Goal: Find specific page/section: Find specific page/section

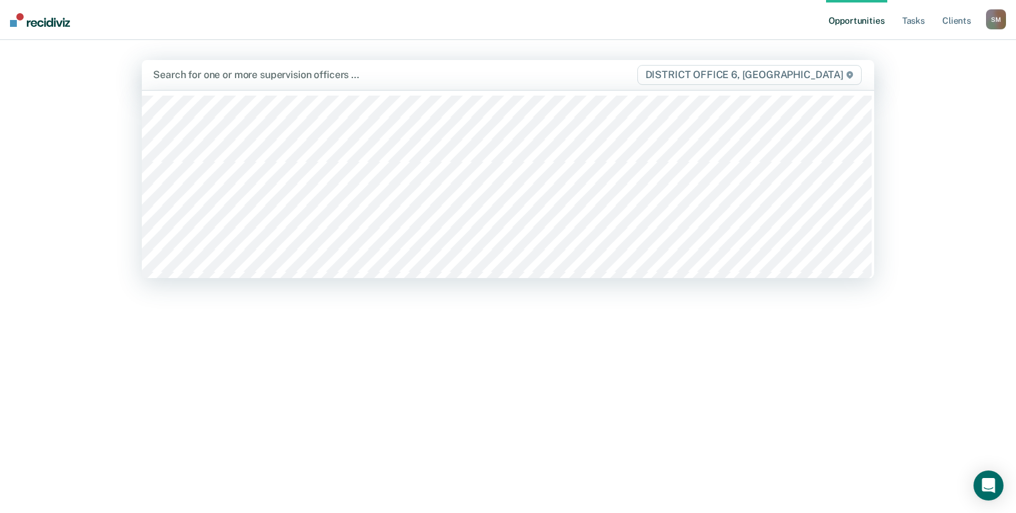
click at [321, 76] on div at bounding box center [394, 74] width 482 height 14
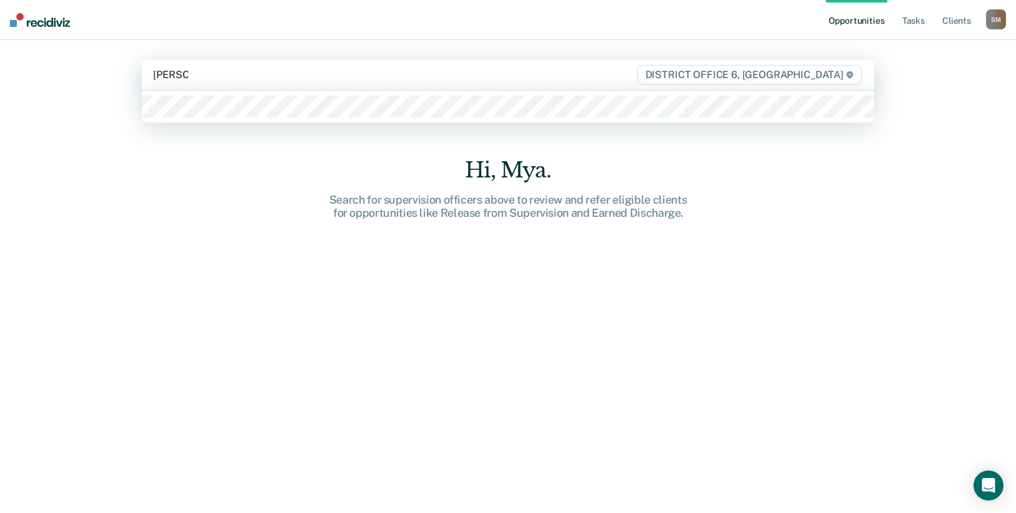
type input "[PERSON_NAME]"
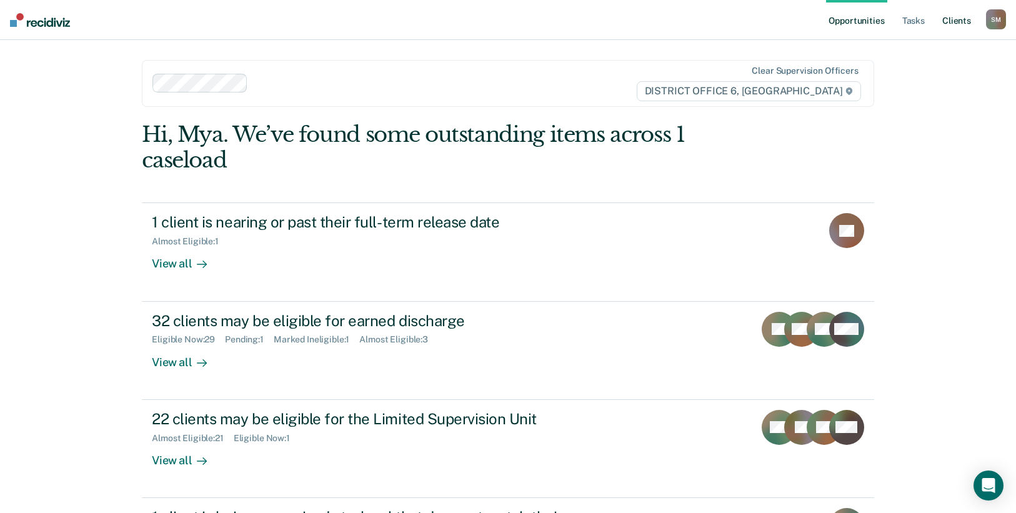
click at [948, 23] on link "Client s" at bounding box center [957, 20] width 34 height 40
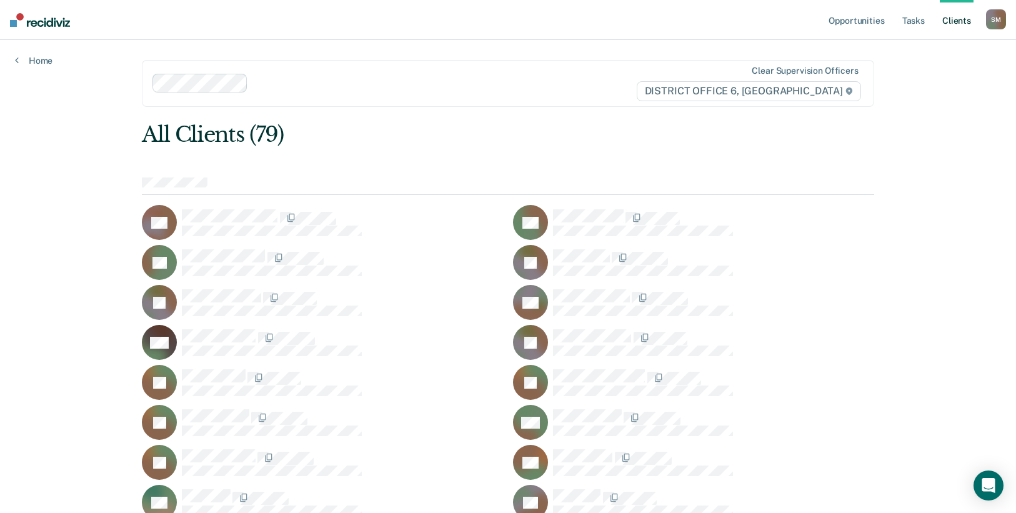
drag, startPoint x: 869, startPoint y: 162, endPoint x: 875, endPoint y: 176, distance: 15.4
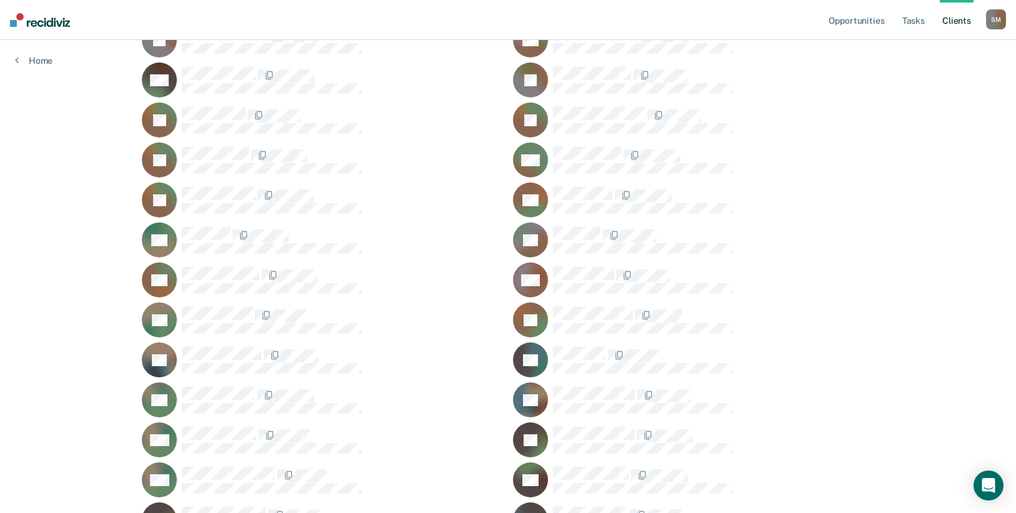
scroll to position [750, 0]
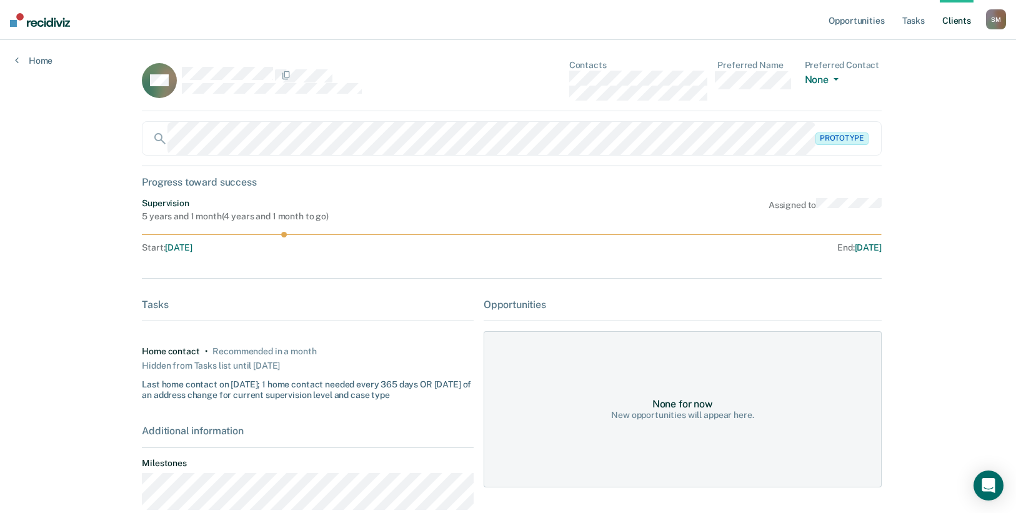
click at [947, 210] on div "Opportunities Tasks Client s [PERSON_NAME] [PERSON_NAME] Profile How it works L…" at bounding box center [508, 357] width 1016 height 714
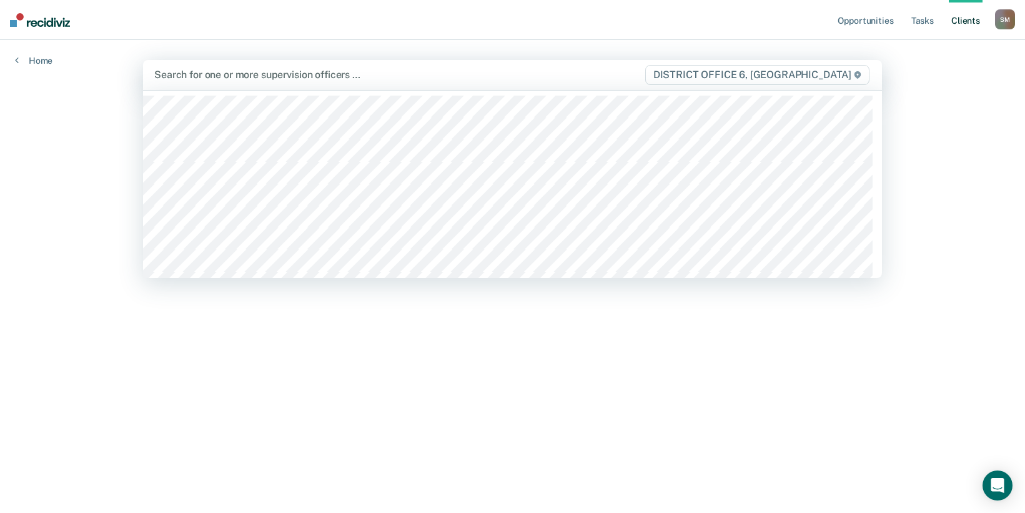
click at [232, 79] on div at bounding box center [399, 74] width 490 height 14
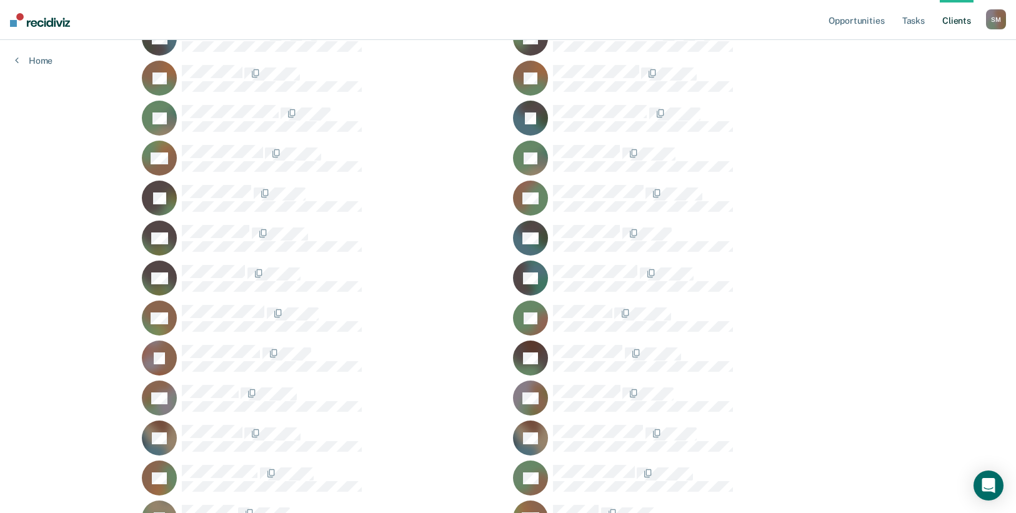
scroll to position [562, 0]
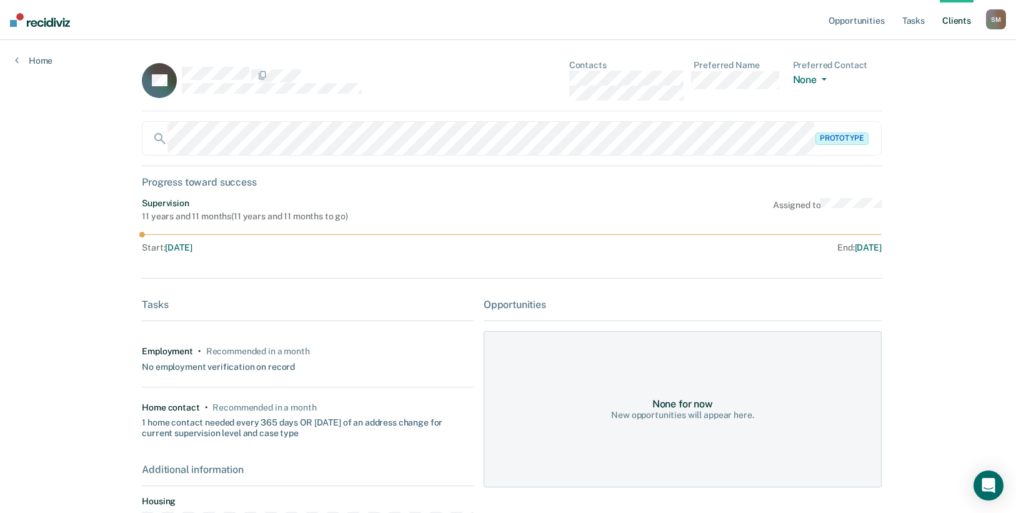
click at [977, 246] on div "Opportunities Tasks Client s [PERSON_NAME] [PERSON_NAME] Profile How it works L…" at bounding box center [508, 305] width 1016 height 610
click at [932, 217] on div "Opportunities Tasks Client s [PERSON_NAME] [PERSON_NAME] Profile How it works L…" at bounding box center [508, 305] width 1016 height 610
click at [932, 199] on div "Opportunities Tasks Client s [PERSON_NAME] [PERSON_NAME] Profile How it works L…" at bounding box center [508, 305] width 1016 height 610
click at [931, 202] on div "Opportunities Tasks Client s [PERSON_NAME] [PERSON_NAME] Profile How it works L…" at bounding box center [508, 305] width 1016 height 610
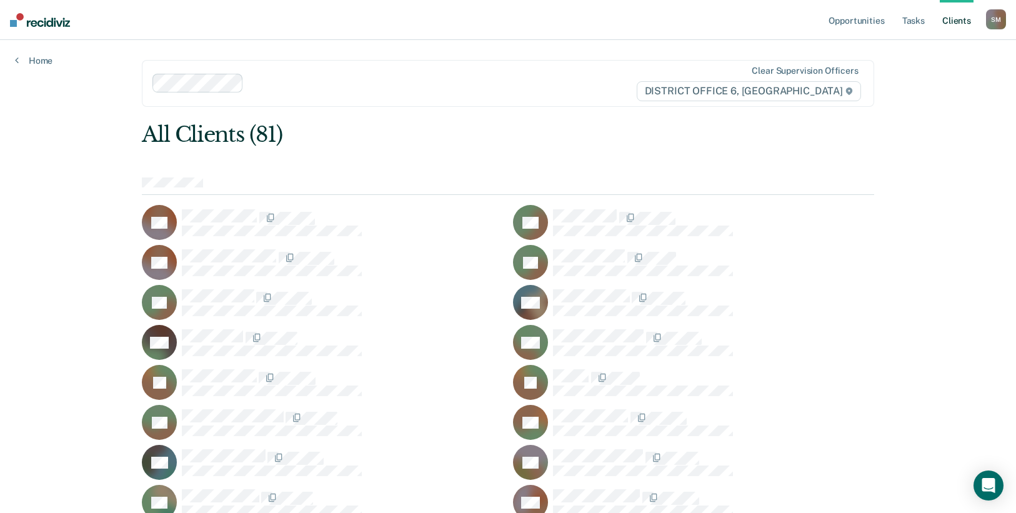
click at [547, 141] on div "All Clients (81)" at bounding box center [434, 135] width 585 height 26
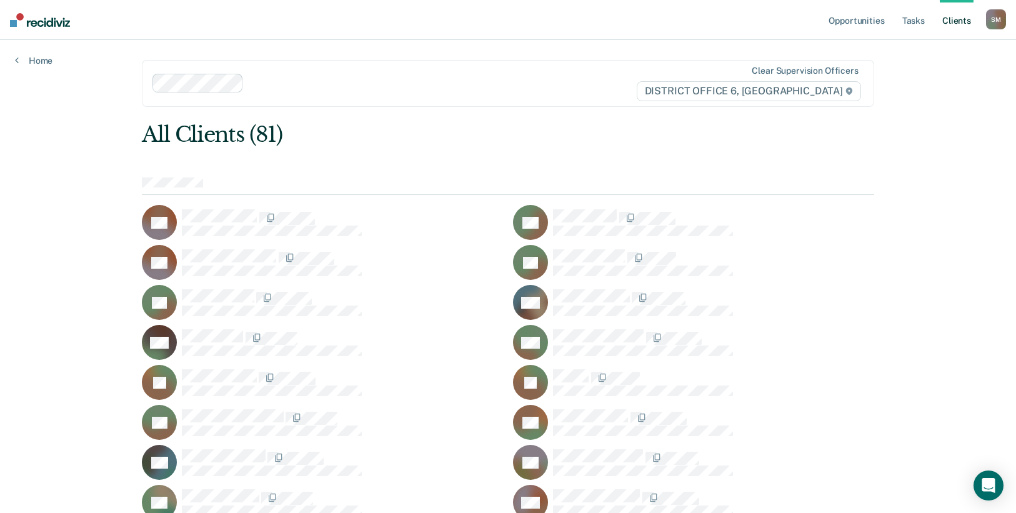
click at [500, 21] on nav "Opportunities Tasks Client s [PERSON_NAME] [PERSON_NAME] Profile How it works L…" at bounding box center [508, 20] width 1016 height 40
click at [510, 140] on div "All Clients (81)" at bounding box center [434, 135] width 585 height 26
click at [520, 141] on div "All Clients (81)" at bounding box center [434, 135] width 585 height 26
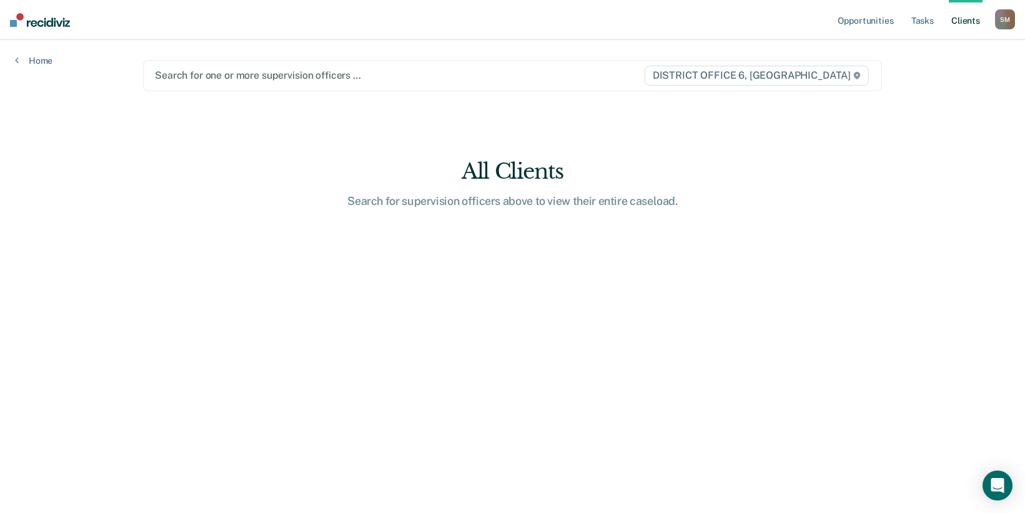
click at [972, 136] on div "Opportunities Tasks Client s [PERSON_NAME] [PERSON_NAME] Profile How it works L…" at bounding box center [512, 256] width 1025 height 513
click at [985, 132] on div "Opportunities Tasks Client s [PERSON_NAME] [PERSON_NAME] Profile How it works L…" at bounding box center [512, 256] width 1025 height 513
drag, startPoint x: 985, startPoint y: 132, endPoint x: 954, endPoint y: 160, distance: 41.1
click at [984, 136] on div "Opportunities Tasks Client s [PERSON_NAME] [PERSON_NAME] Profile How it works L…" at bounding box center [512, 256] width 1025 height 513
click at [733, 195] on main "Search for one or more supervision officers … DISTRICT OFFICE 6, POCATELLO All …" at bounding box center [512, 261] width 769 height 443
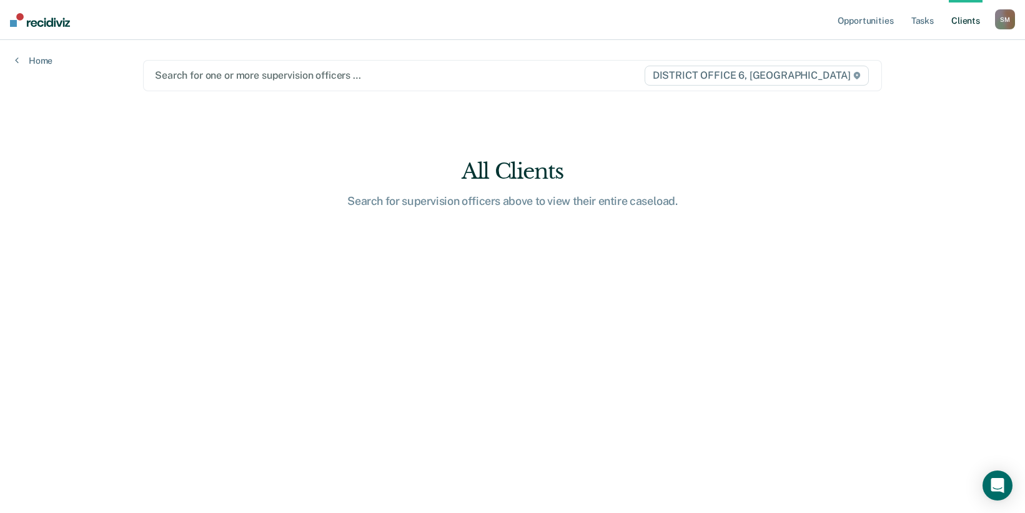
click at [351, 71] on div at bounding box center [399, 75] width 489 height 14
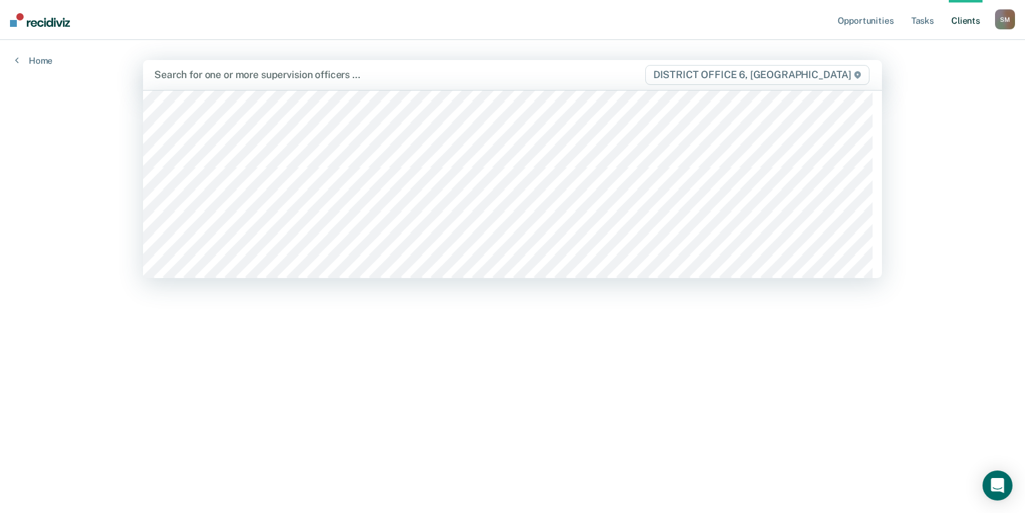
scroll to position [250, 0]
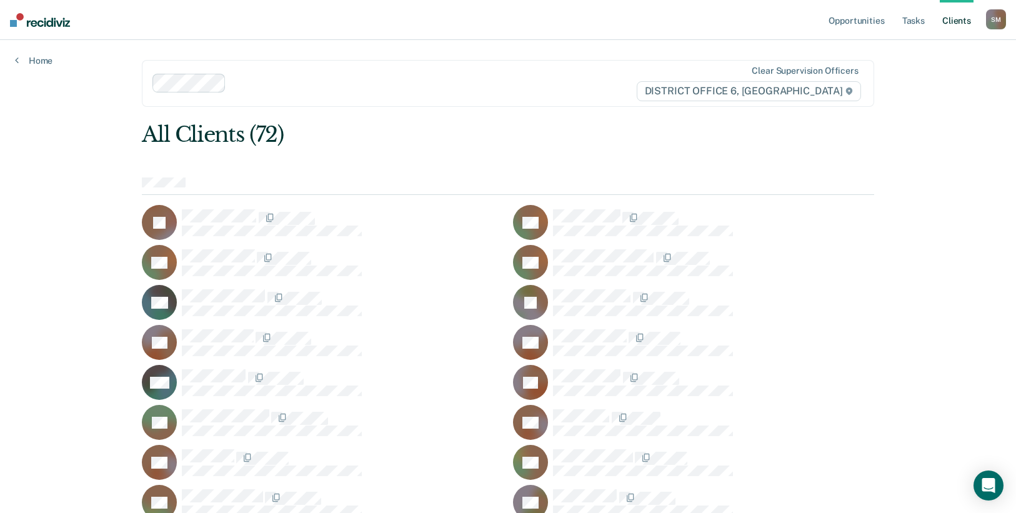
click at [946, 22] on link "Client s" at bounding box center [957, 20] width 34 height 40
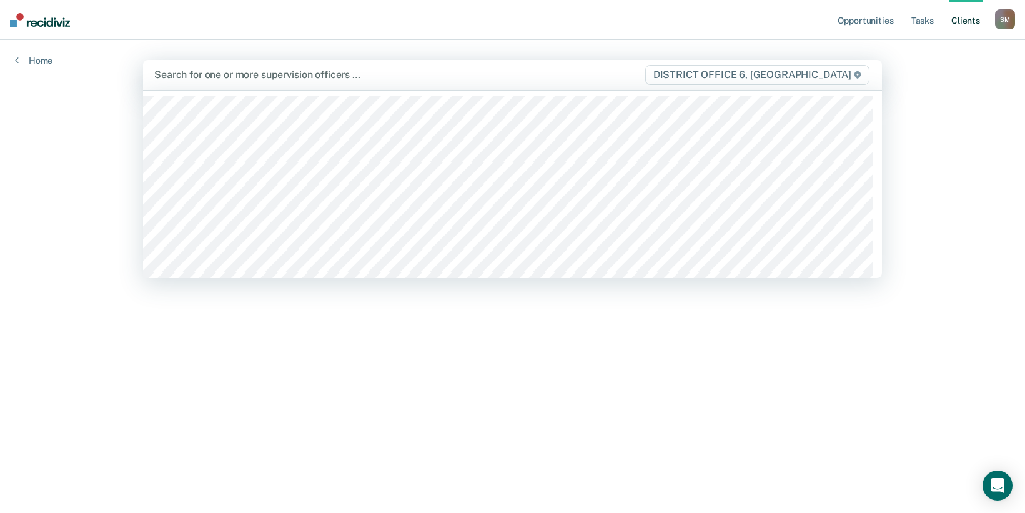
click at [211, 69] on div at bounding box center [399, 74] width 490 height 14
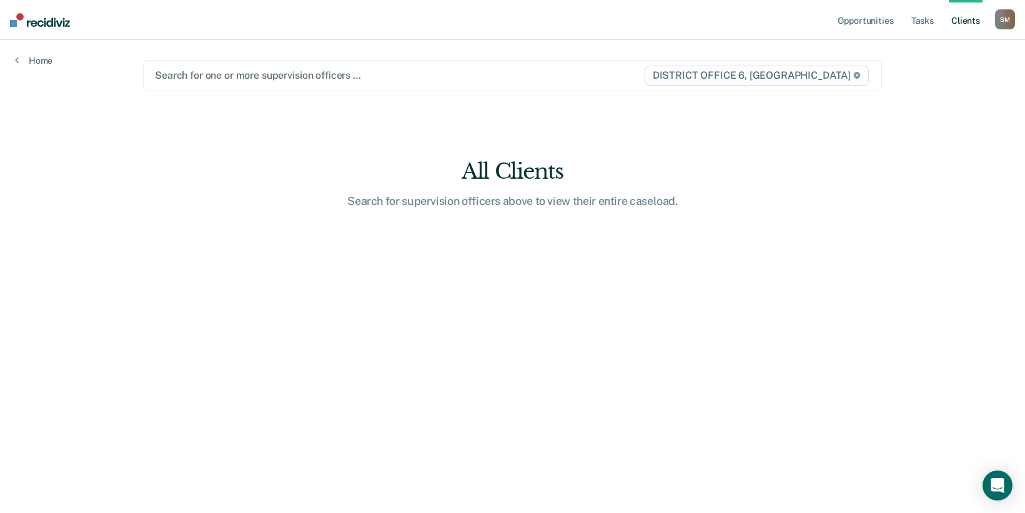
click at [323, 84] on div "Search for one or more supervision officers … DISTRICT OFFICE 6, [GEOGRAPHIC_DA…" at bounding box center [512, 75] width 739 height 31
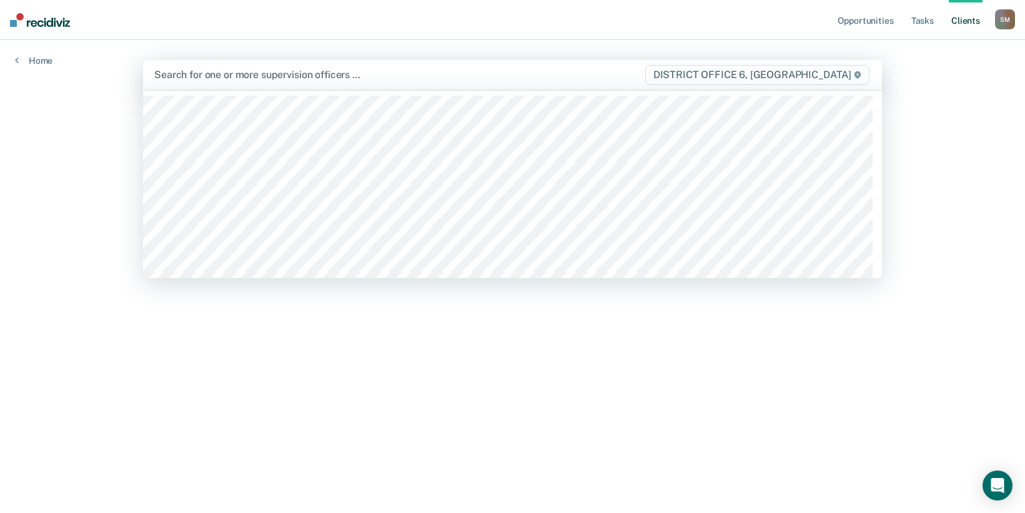
scroll to position [284, 0]
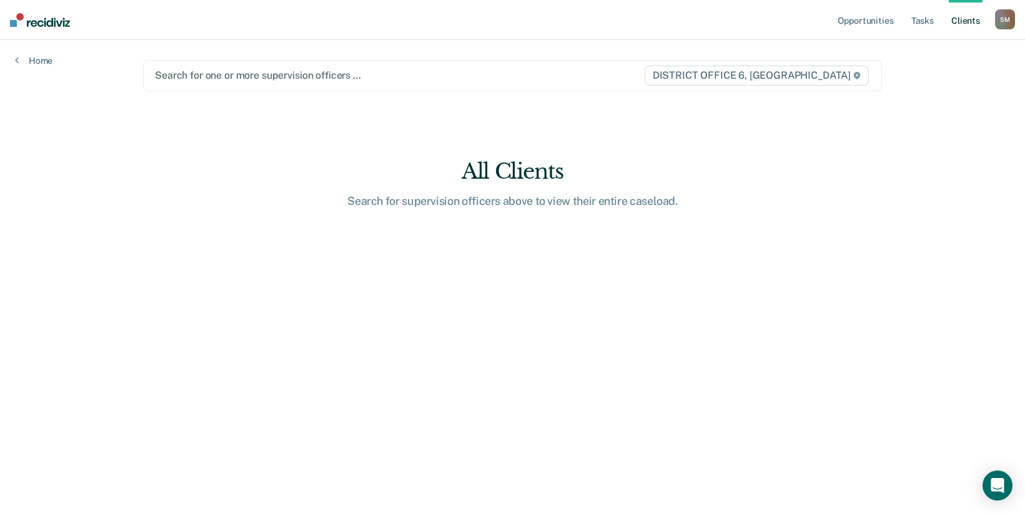
click at [224, 78] on div at bounding box center [399, 75] width 489 height 14
click at [230, 80] on div at bounding box center [399, 75] width 489 height 14
click at [179, 79] on div at bounding box center [399, 75] width 489 height 14
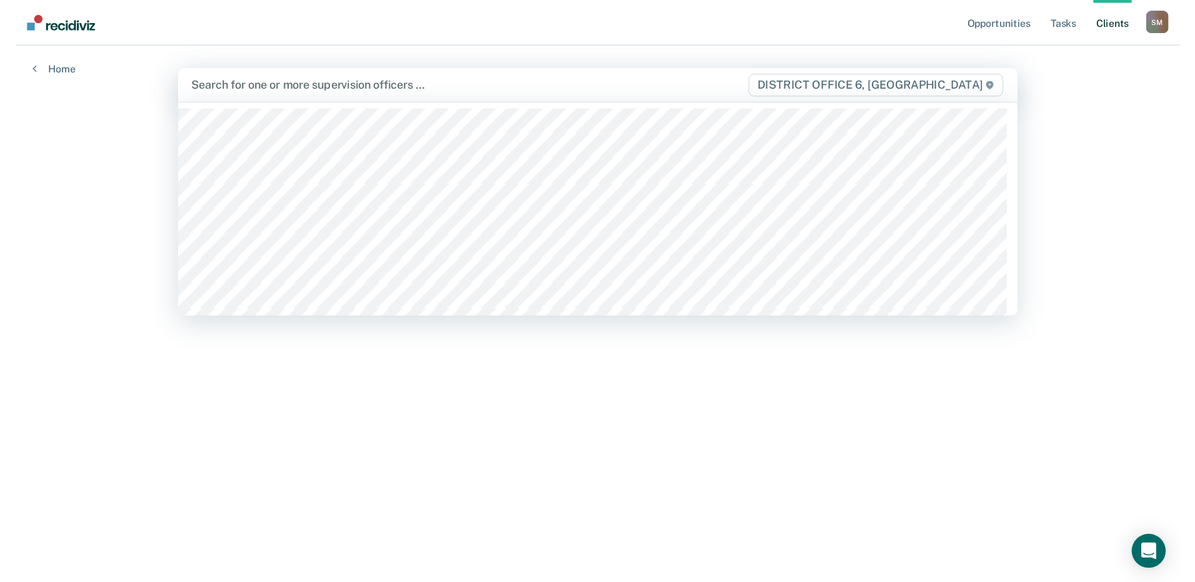
scroll to position [250, 0]
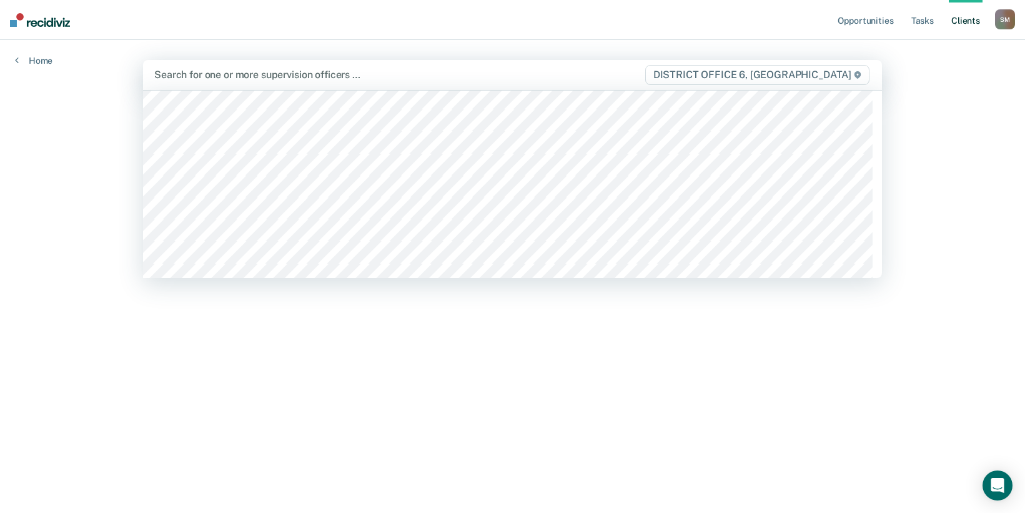
drag, startPoint x: 993, startPoint y: 85, endPoint x: 987, endPoint y: 80, distance: 8.0
click at [993, 85] on div "Opportunities Tasks Client s [PERSON_NAME] [PERSON_NAME] Profile How it works L…" at bounding box center [512, 256] width 1025 height 513
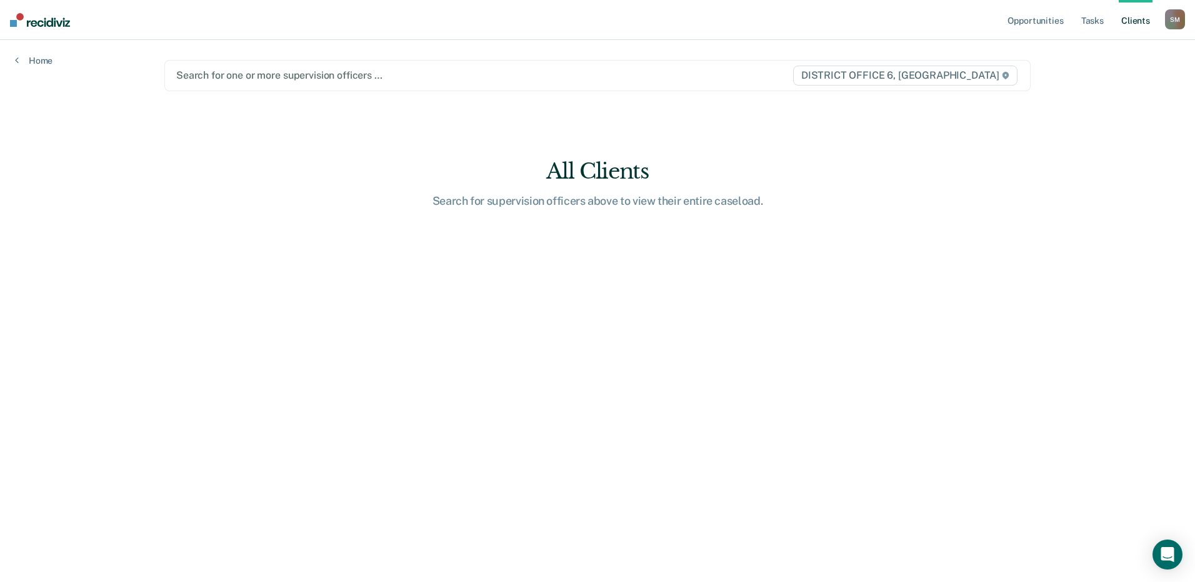
drag, startPoint x: 515, startPoint y: 409, endPoint x: 521, endPoint y: 371, distance: 39.2
click at [515, 409] on main "Search for one or more supervision officers … DISTRICT OFFICE 6, POCATELLO All …" at bounding box center [597, 296] width 896 height 512
click at [590, 394] on main "Search for one or more supervision officers … DISTRICT OFFICE 6, POCATELLO All …" at bounding box center [597, 296] width 896 height 512
click at [587, 340] on main "Search for one or more supervision officers … DISTRICT OFFICE 6, POCATELLO All …" at bounding box center [597, 296] width 896 height 512
click at [592, 337] on main "Search for one or more supervision officers … DISTRICT OFFICE 6, POCATELLO All …" at bounding box center [597, 296] width 896 height 512
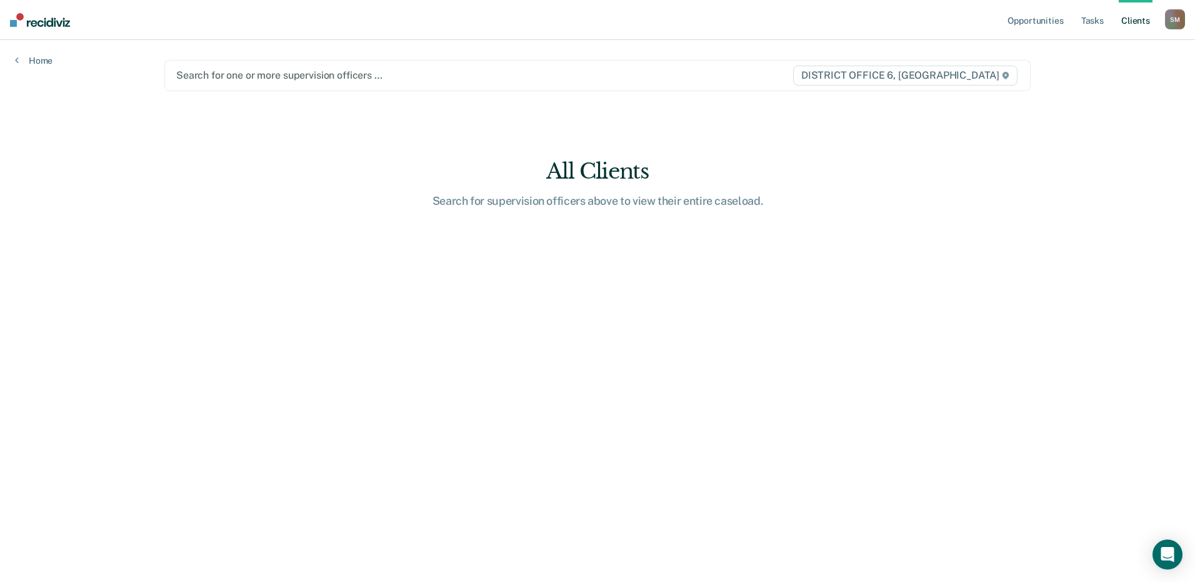
click at [434, 361] on main "Search for one or more supervision officers … DISTRICT OFFICE 6, POCATELLO All …" at bounding box center [597, 296] width 896 height 512
drag, startPoint x: 434, startPoint y: 361, endPoint x: 491, endPoint y: 435, distance: 93.6
click at [491, 435] on main "Search for one or more supervision officers … DISTRICT OFFICE 6, POCATELLO All …" at bounding box center [597, 296] width 896 height 512
drag, startPoint x: 604, startPoint y: 358, endPoint x: 679, endPoint y: 97, distance: 271.6
click at [604, 340] on main "Search for one or more supervision officers … DISTRICT OFFICE 6, POCATELLO All …" at bounding box center [597, 296] width 896 height 512
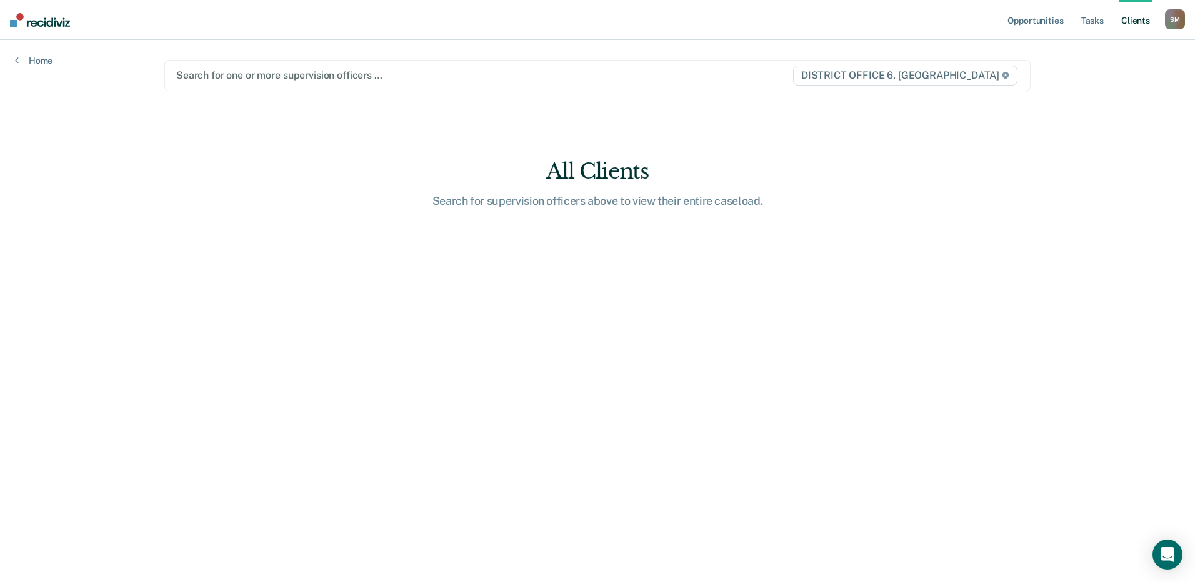
click at [589, 276] on main "Search for one or more supervision officers … DISTRICT OFFICE 6, POCATELLO All …" at bounding box center [597, 296] width 896 height 512
